Goal: Task Accomplishment & Management: Manage account settings

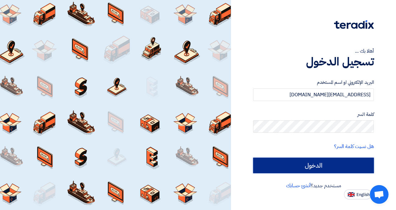
click at [291, 163] on input "الدخول" at bounding box center [313, 166] width 121 height 16
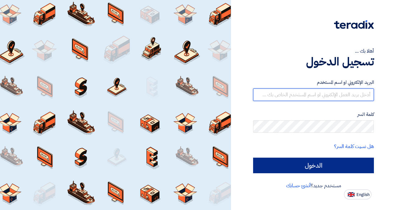
type input "[EMAIL_ADDRESS][DOMAIN_NAME]"
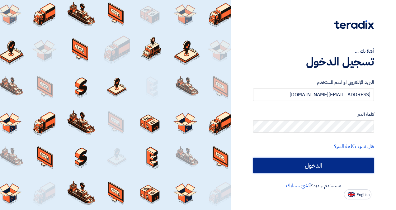
click at [314, 162] on input "الدخول" at bounding box center [313, 166] width 121 height 16
type input "Sign in"
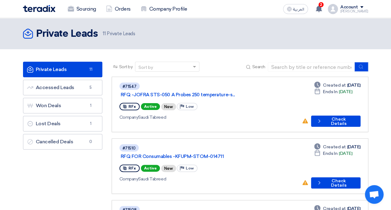
click at [38, 4] on div "Sourcing Orders Company Profile" at bounding box center [126, 9] width 207 height 14
click at [41, 9] on img at bounding box center [39, 8] width 32 height 7
click at [47, 8] on img at bounding box center [39, 8] width 32 height 7
click at [326, 14] on div "2 New request received, check details and submit your quotation now! 13 minutes…" at bounding box center [319, 9] width 12 height 12
